Goal: Check status: Check status

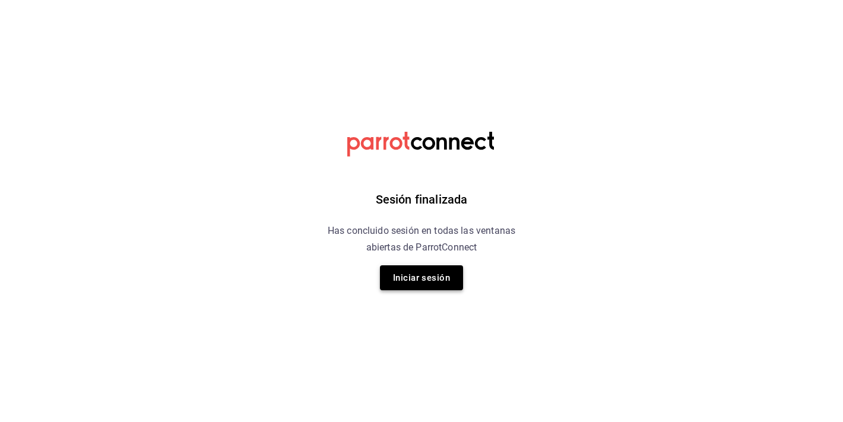
click at [431, 274] on button "Iniciar sesión" at bounding box center [421, 277] width 83 height 25
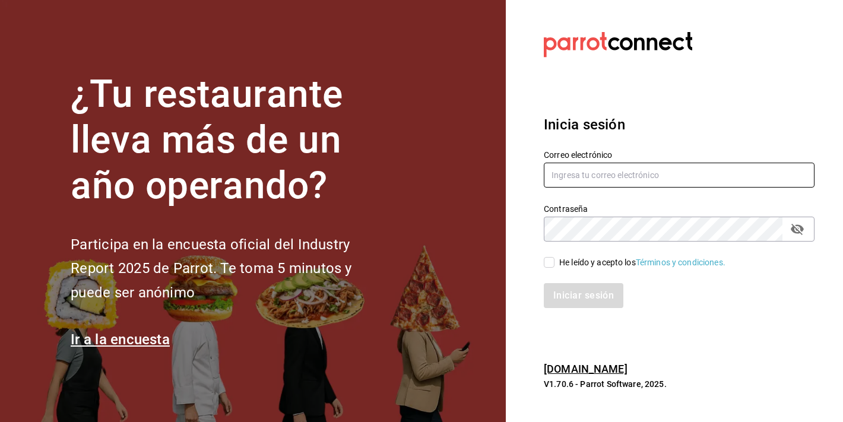
type input "[EMAIL_ADDRESS][DOMAIN_NAME]"
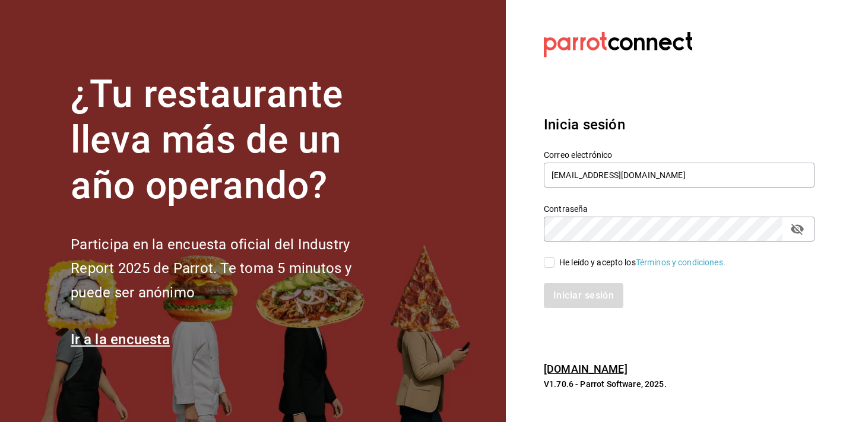
click at [551, 258] on input "He leído y acepto los Términos y condiciones." at bounding box center [549, 262] width 11 height 11
checkbox input "true"
click at [562, 292] on button "Iniciar sesión" at bounding box center [584, 295] width 81 height 25
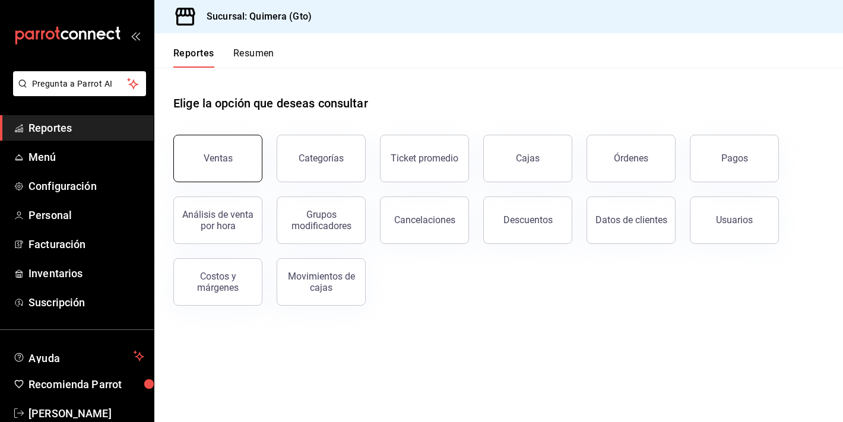
click at [216, 151] on button "Ventas" at bounding box center [217, 159] width 89 height 48
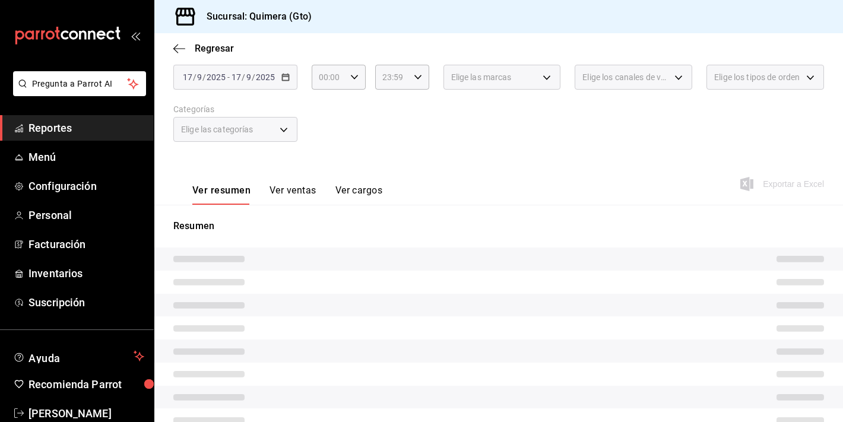
scroll to position [75, 0]
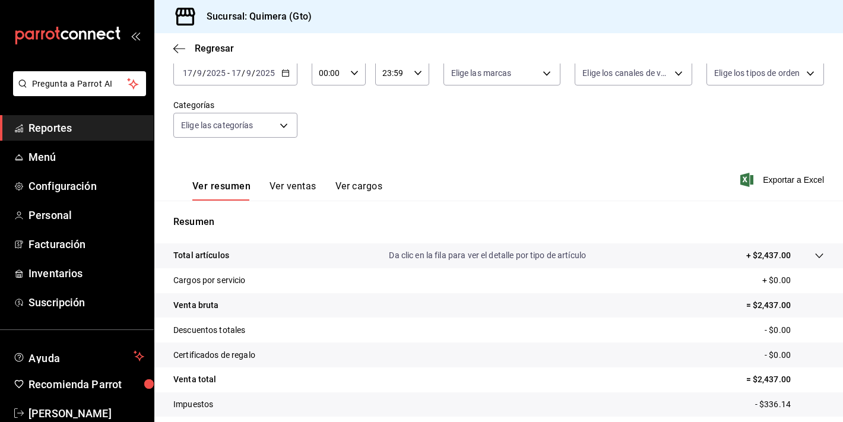
click at [287, 186] on button "Ver ventas" at bounding box center [293, 191] width 47 height 20
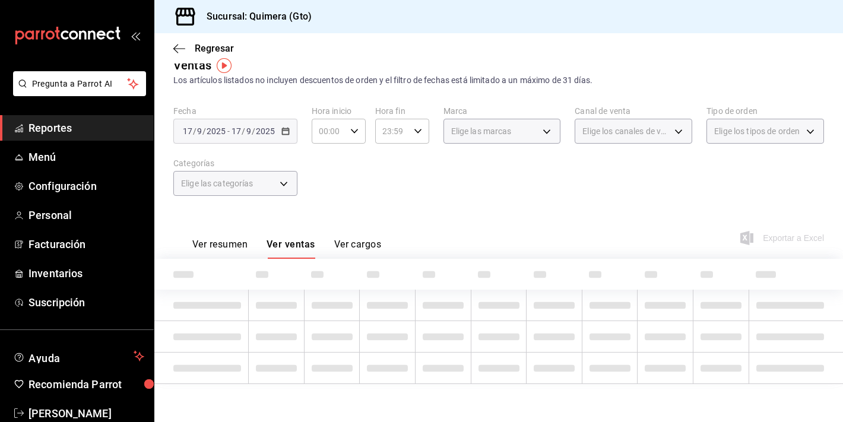
scroll to position [75, 0]
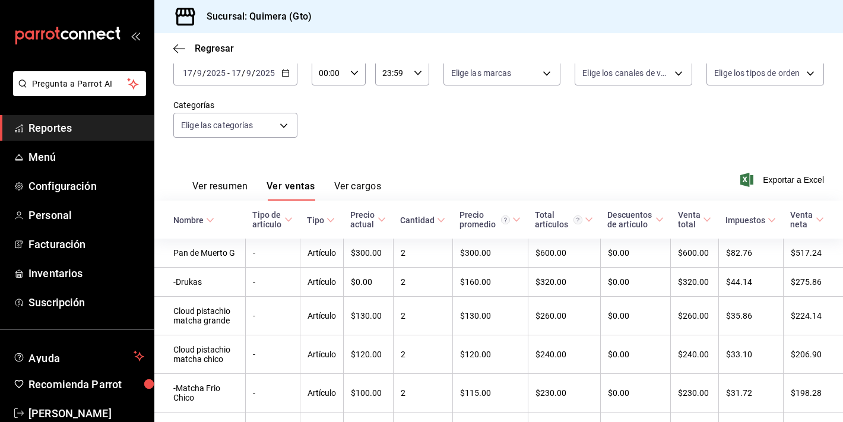
click at [276, 79] on div "[DATE] [DATE] - [DATE] [DATE]" at bounding box center [235, 73] width 124 height 25
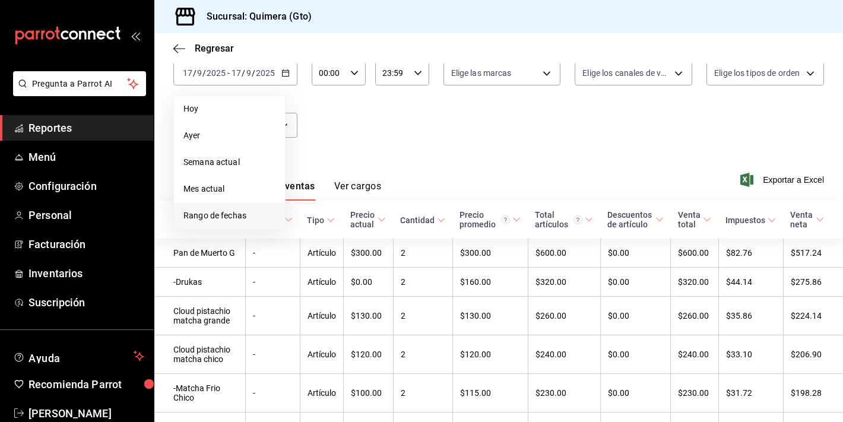
click at [254, 223] on li "Rango de fechas" at bounding box center [229, 215] width 111 height 27
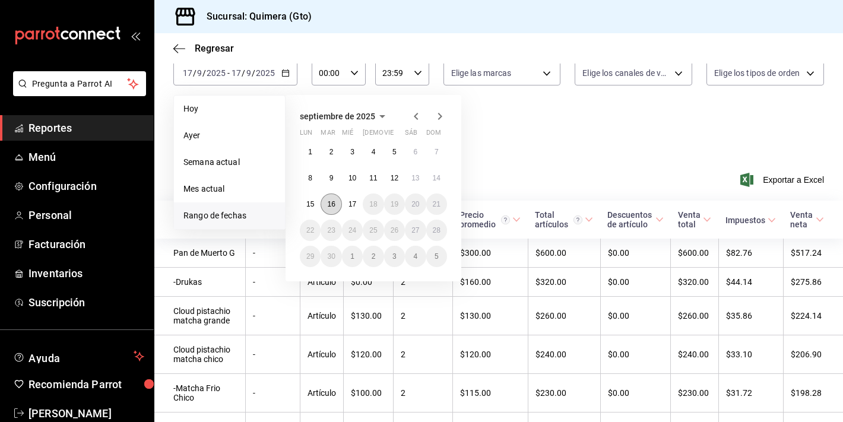
click at [331, 203] on abbr "16" at bounding box center [331, 204] width 8 height 8
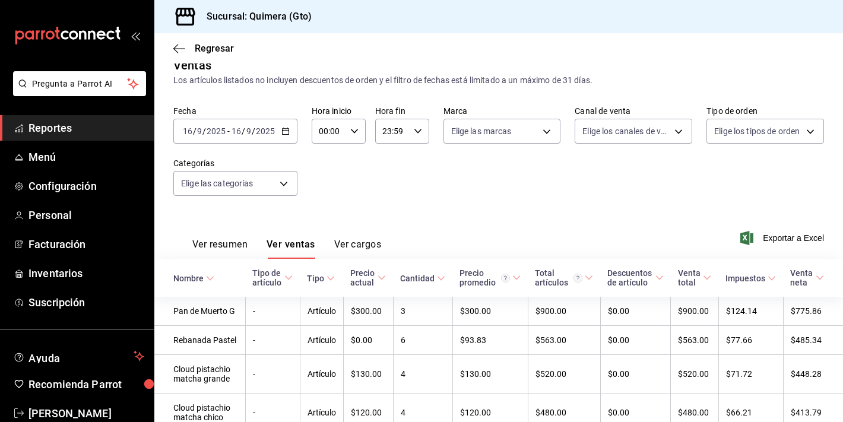
scroll to position [75, 0]
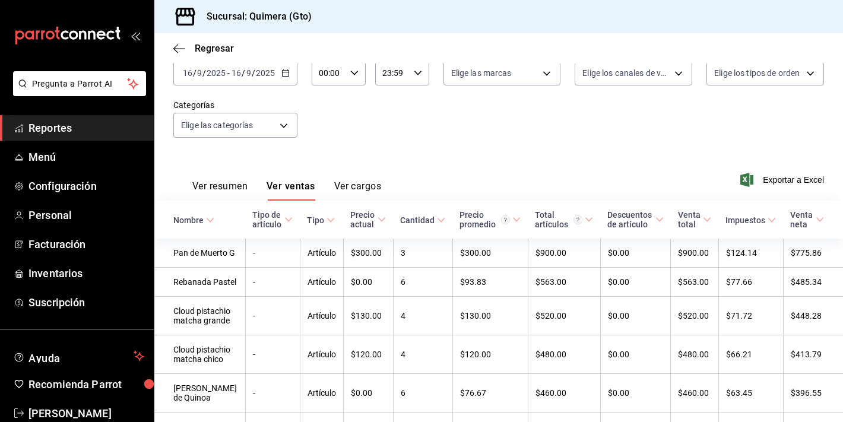
click at [224, 181] on button "Ver resumen" at bounding box center [219, 191] width 55 height 20
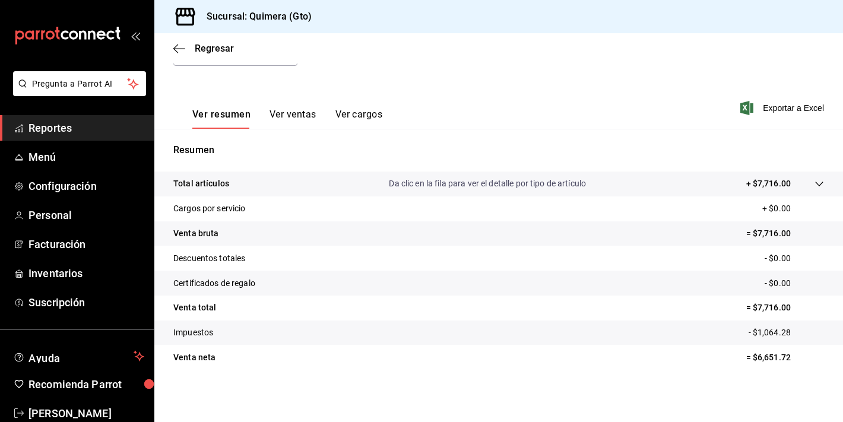
click at [299, 111] on button "Ver ventas" at bounding box center [293, 119] width 47 height 20
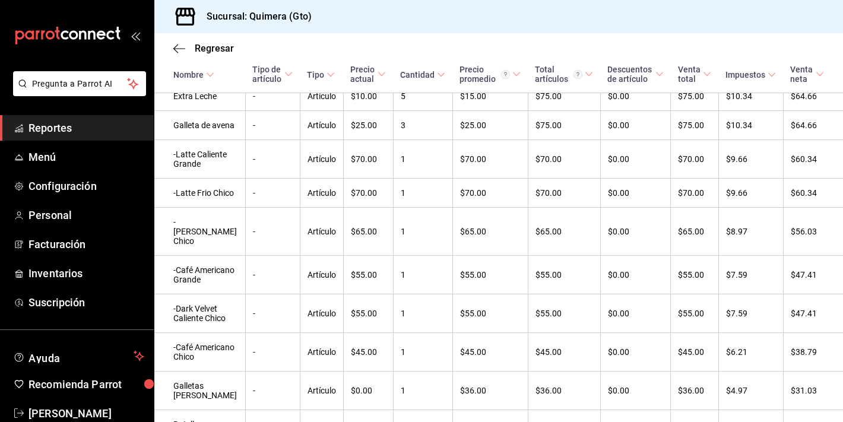
scroll to position [811, 0]
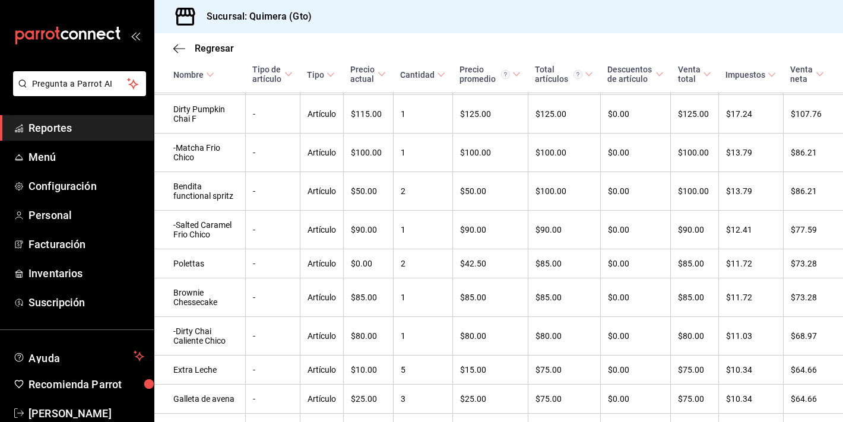
click at [60, 36] on icon "mailbox folders" at bounding box center [67, 36] width 107 height 18
